Goal: Use online tool/utility: Utilize a website feature to perform a specific function

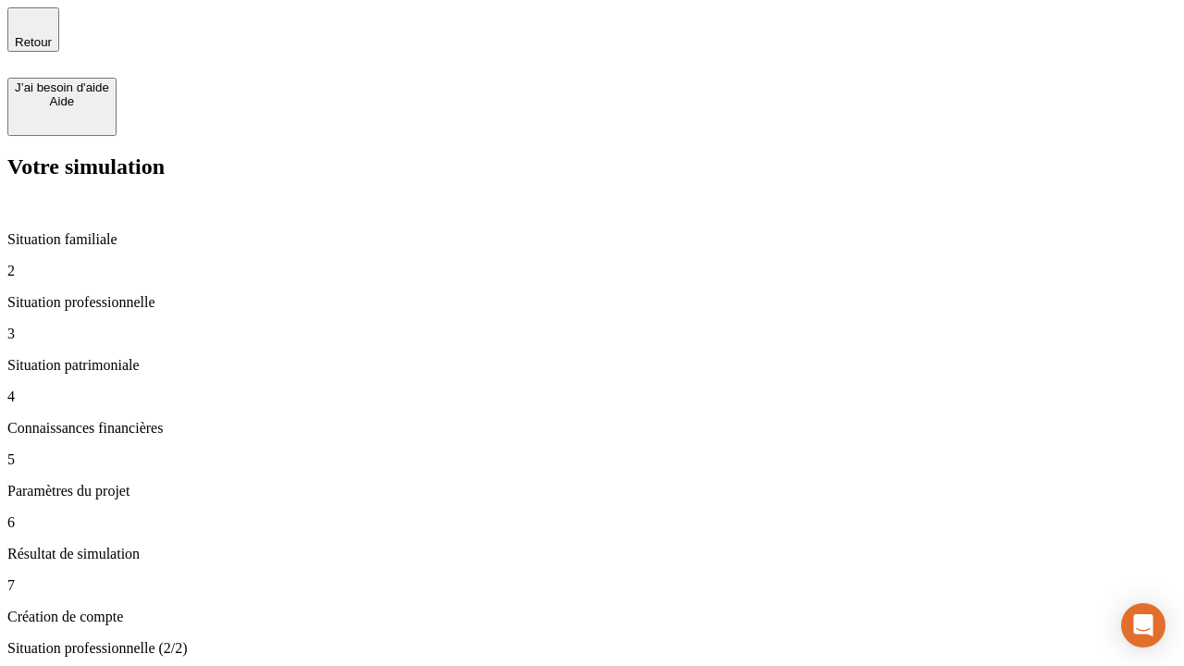
type input "30 000"
type input "1 000"
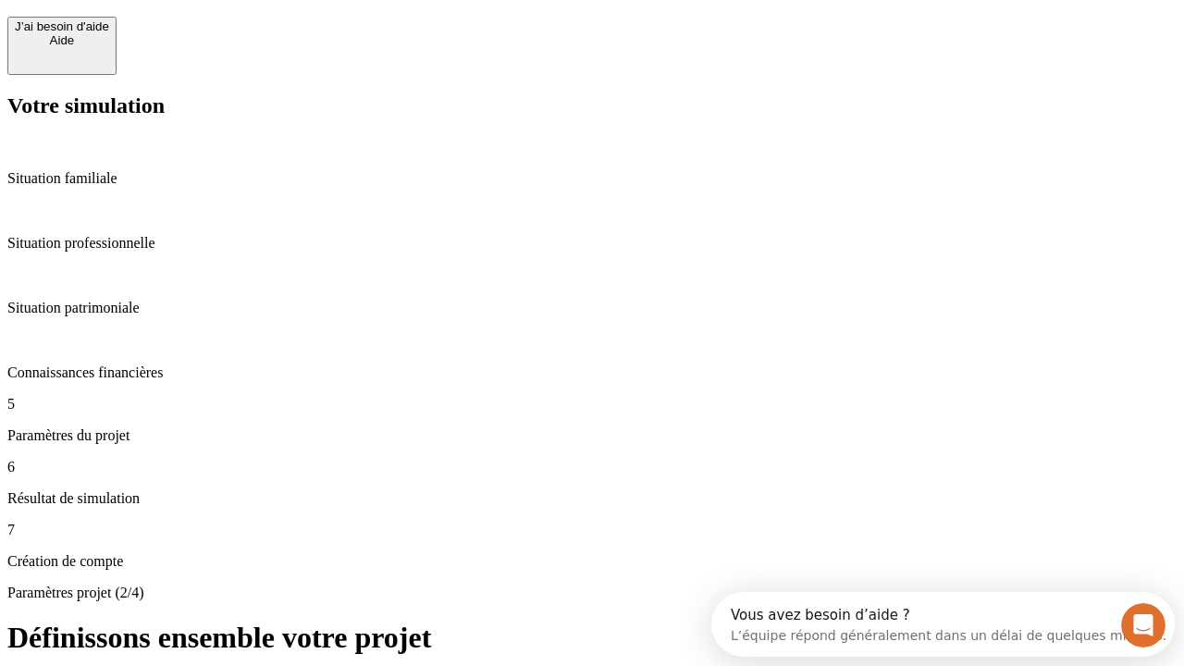
scroll to position [17, 0]
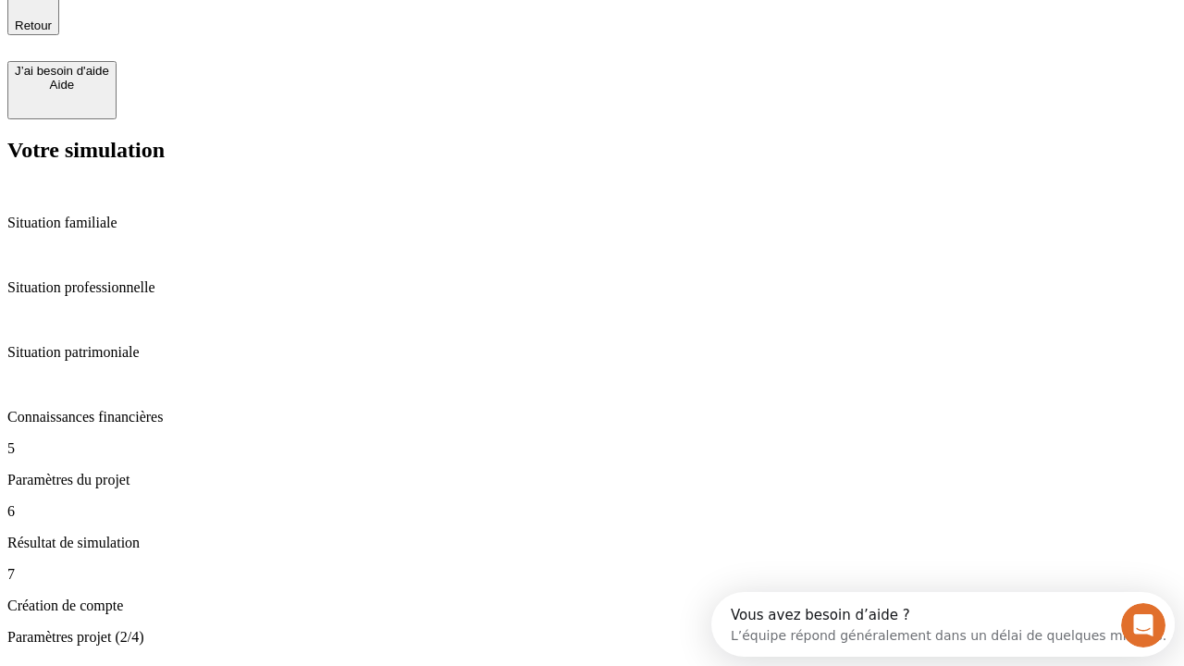
type input "65"
type input "5 000"
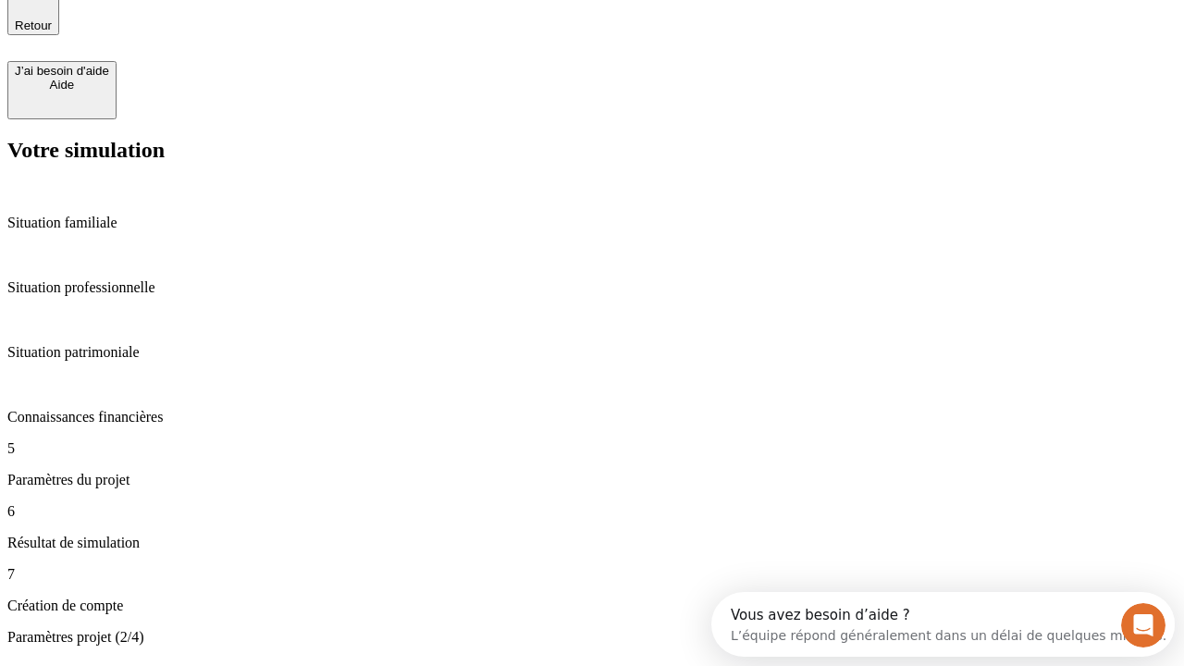
type input "640"
